Goal: Task Accomplishment & Management: Manage account settings

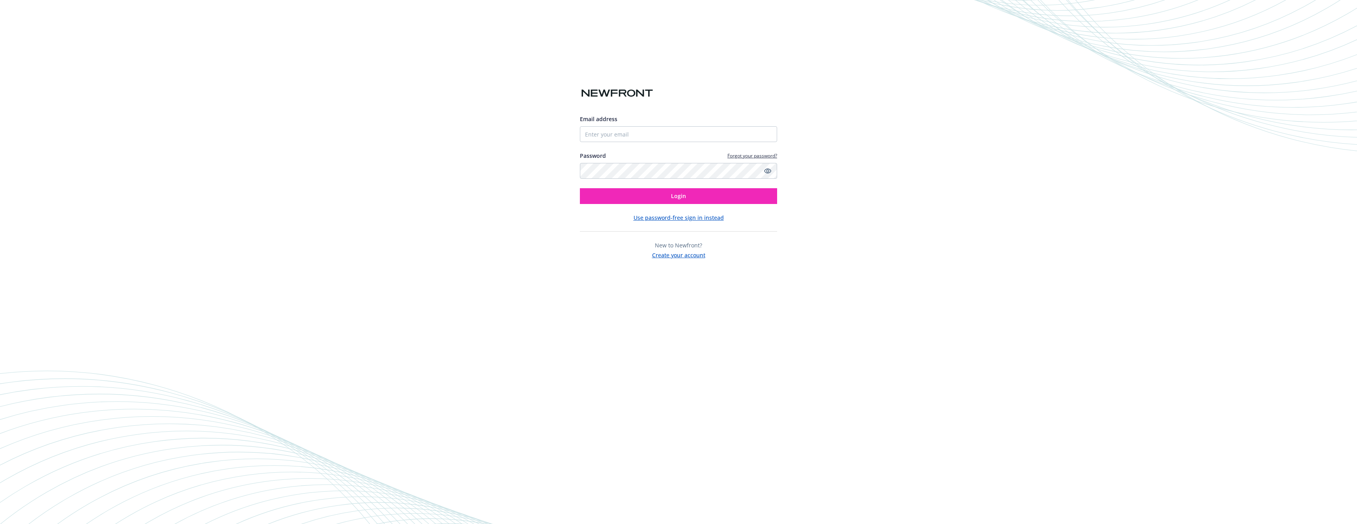
click at [717, 142] on div "Email address Password Forgot your password? Login" at bounding box center [678, 159] width 197 height 89
click at [713, 129] on input "Email address" at bounding box center [678, 134] width 197 height 16
click at [716, 138] on input "Email address" at bounding box center [678, 134] width 197 height 16
click at [741, 134] on input "Email address" at bounding box center [678, 134] width 197 height 16
click at [0, 523] on com-1password-button at bounding box center [0, 524] width 0 height 0
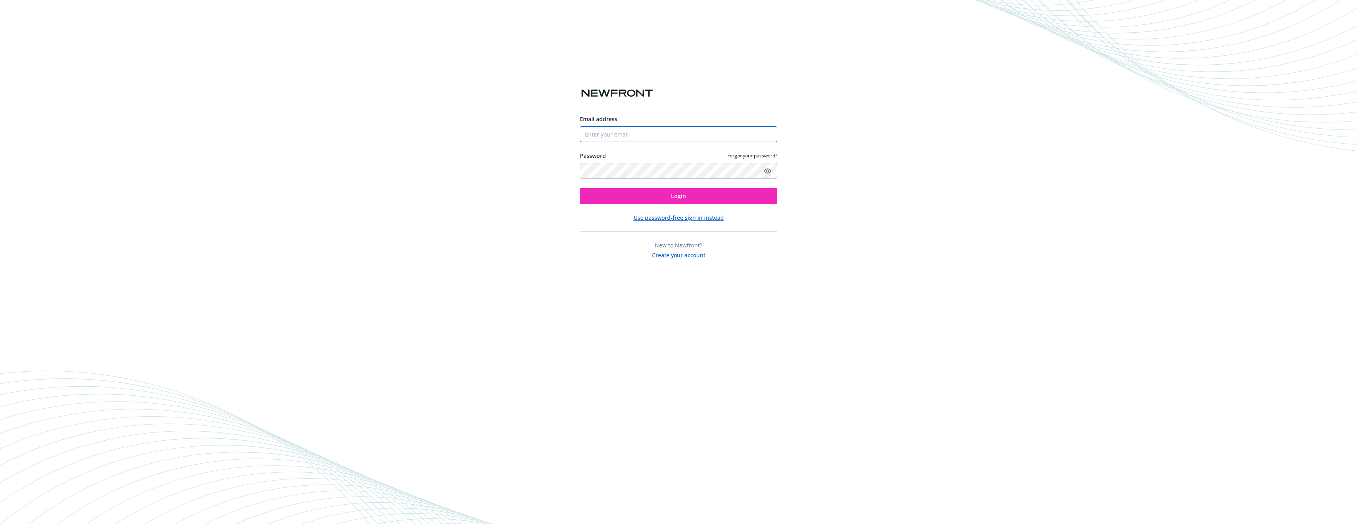
click at [0, 523] on com-1password-button at bounding box center [0, 524] width 0 height 0
type input "ulysses@mountain.com"
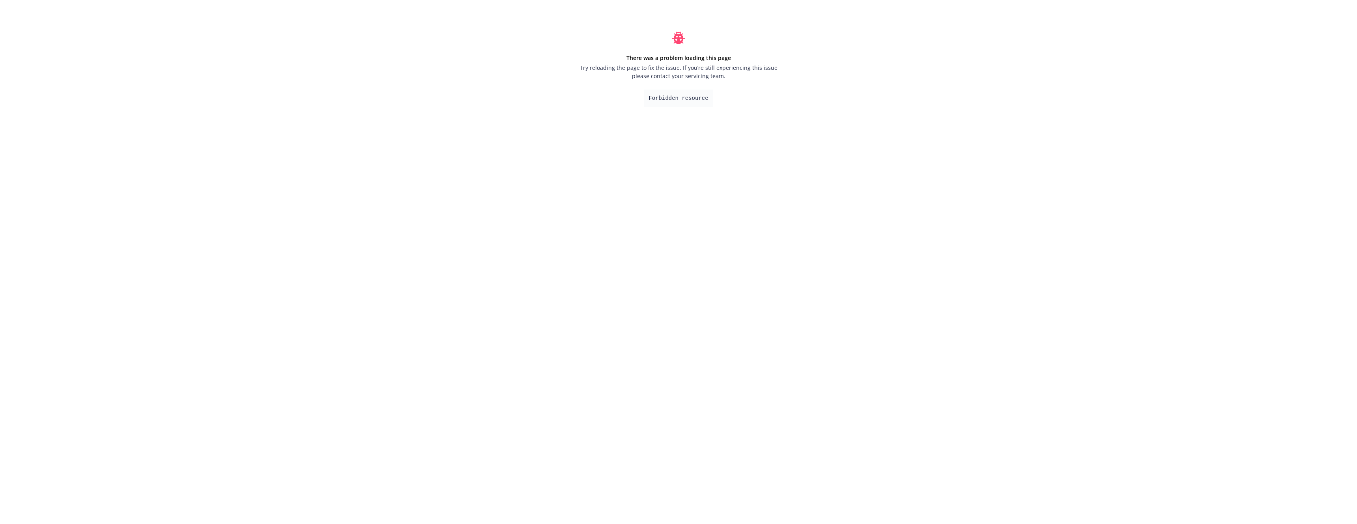
click at [671, 139] on html "There was a problem loading this page Try reloading the page to fix the issue. …" at bounding box center [678, 69] width 1357 height 139
click at [671, 103] on pre "Forbidden resource" at bounding box center [678, 99] width 69 height 18
click at [674, 100] on pre "Forbidden resource" at bounding box center [678, 99] width 69 height 18
click at [675, 101] on pre "Forbidden resource" at bounding box center [678, 99] width 69 height 18
click at [668, 139] on html "There was a problem loading this page Try reloading the page to fix the issue. …" at bounding box center [678, 69] width 1357 height 139
